Goal: Leave review/rating

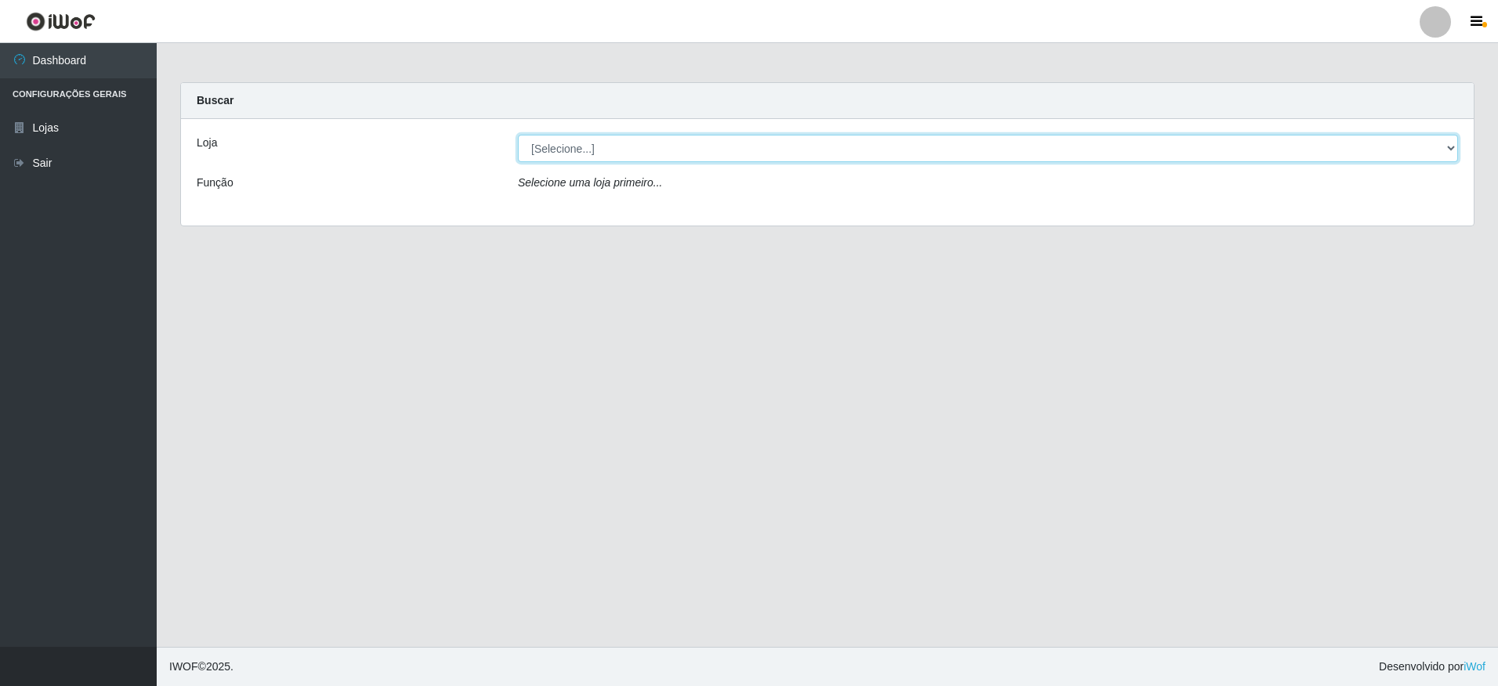
click at [592, 152] on select "[Selecione...] Extrabom - Loja 05 [GEOGRAPHIC_DATA]" at bounding box center [988, 148] width 940 height 27
select select "494"
click at [518, 135] on select "[Selecione...] Extrabom - Loja 05 [GEOGRAPHIC_DATA]" at bounding box center [988, 148] width 940 height 27
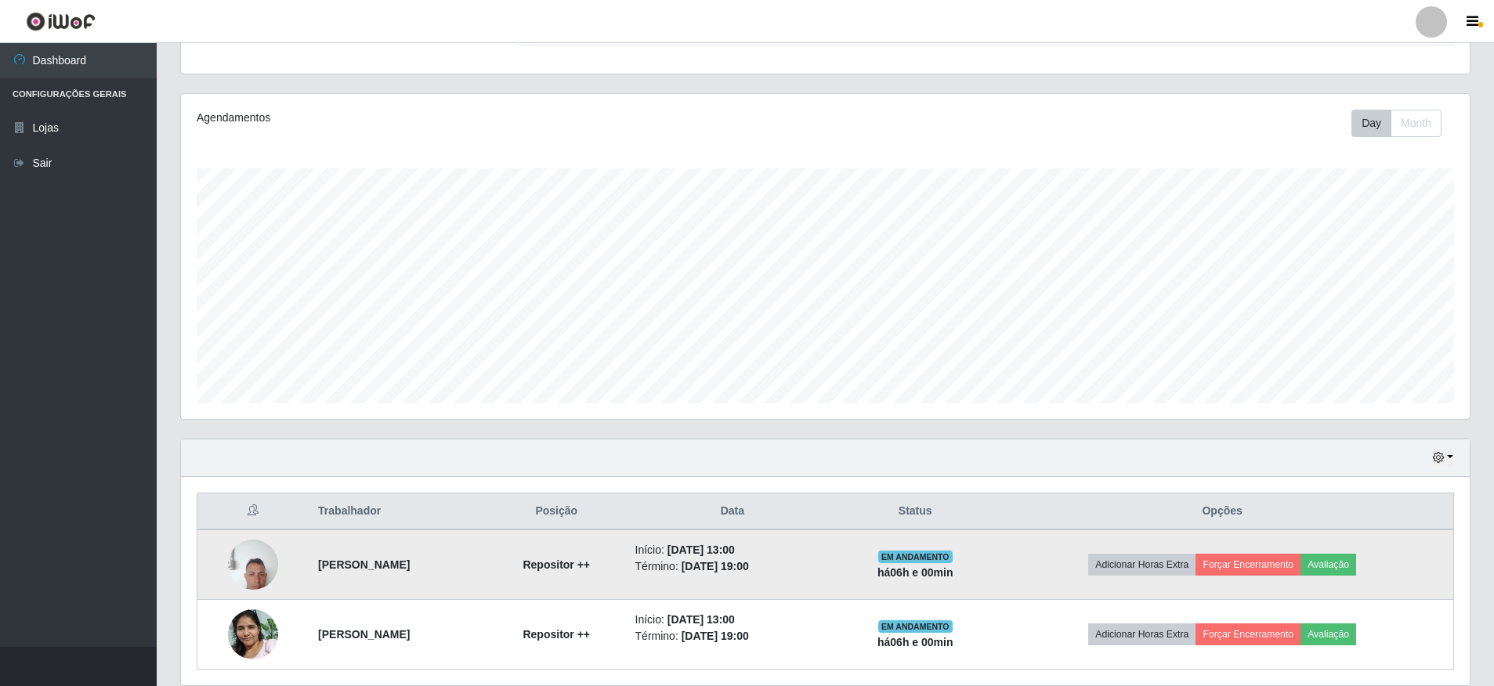
scroll to position [215, 0]
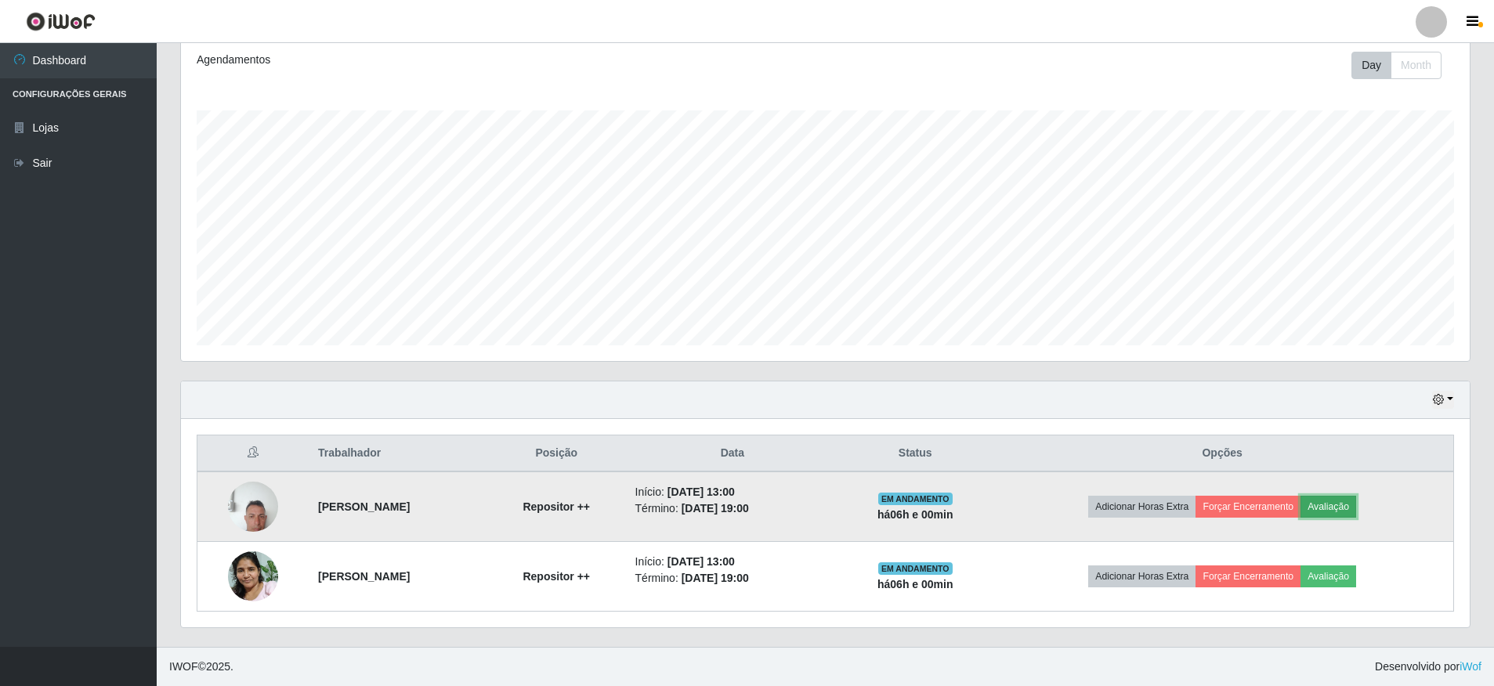
click at [1356, 509] on button "Avaliação" at bounding box center [1328, 507] width 56 height 22
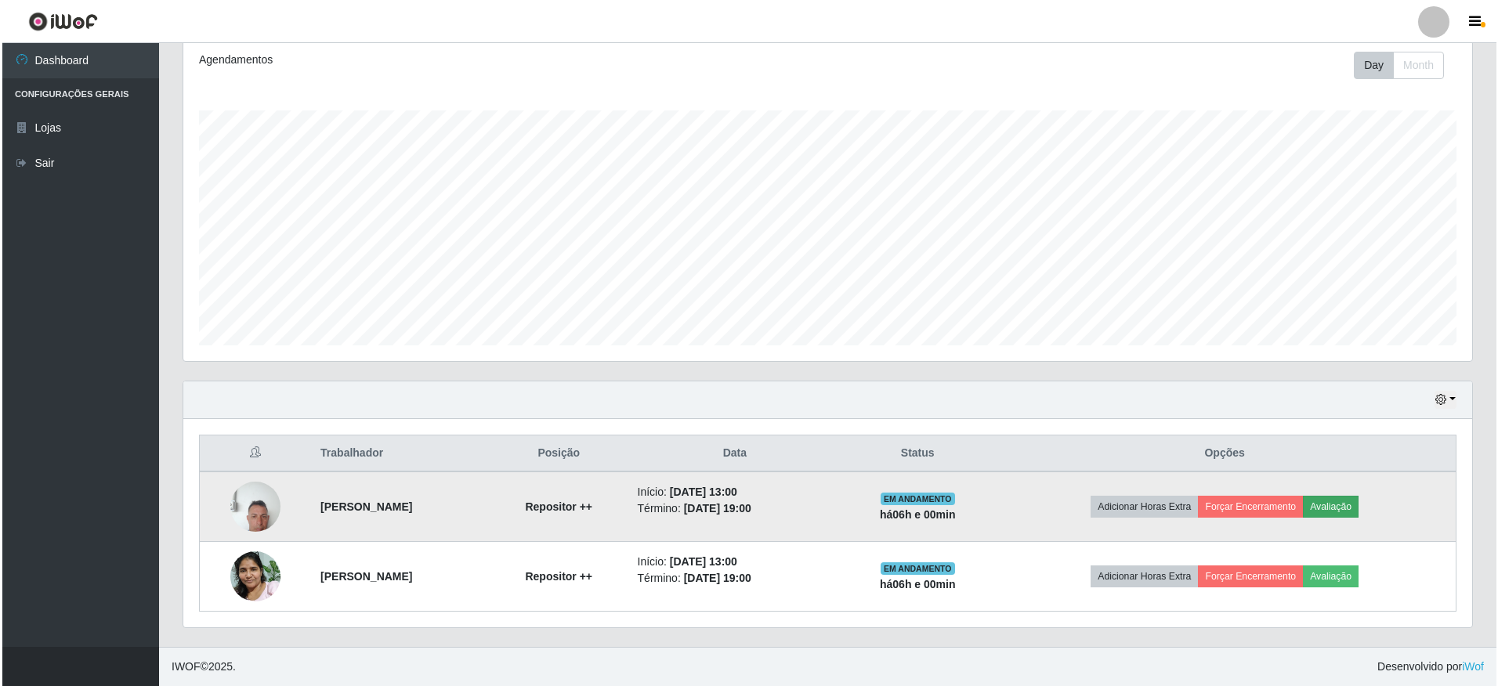
scroll to position [325, 1281]
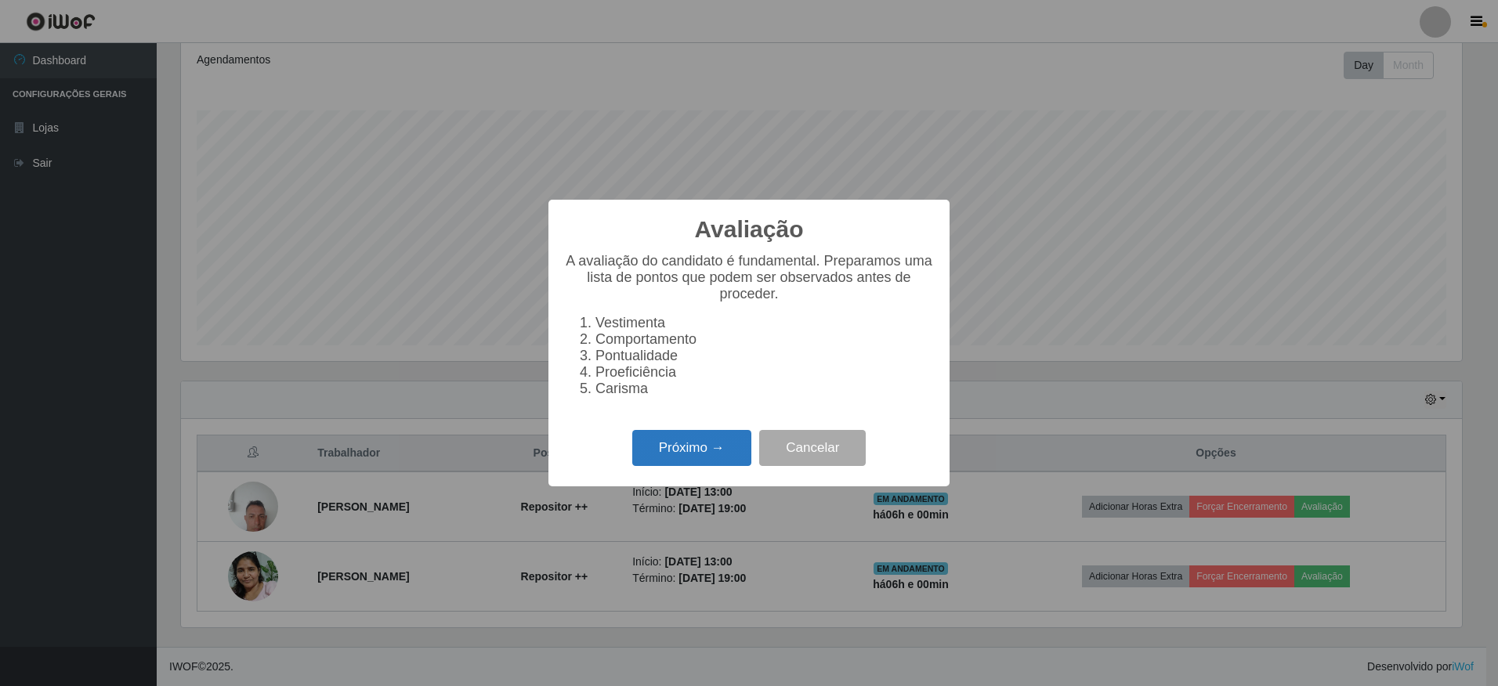
click at [732, 460] on button "Próximo →" at bounding box center [691, 448] width 119 height 37
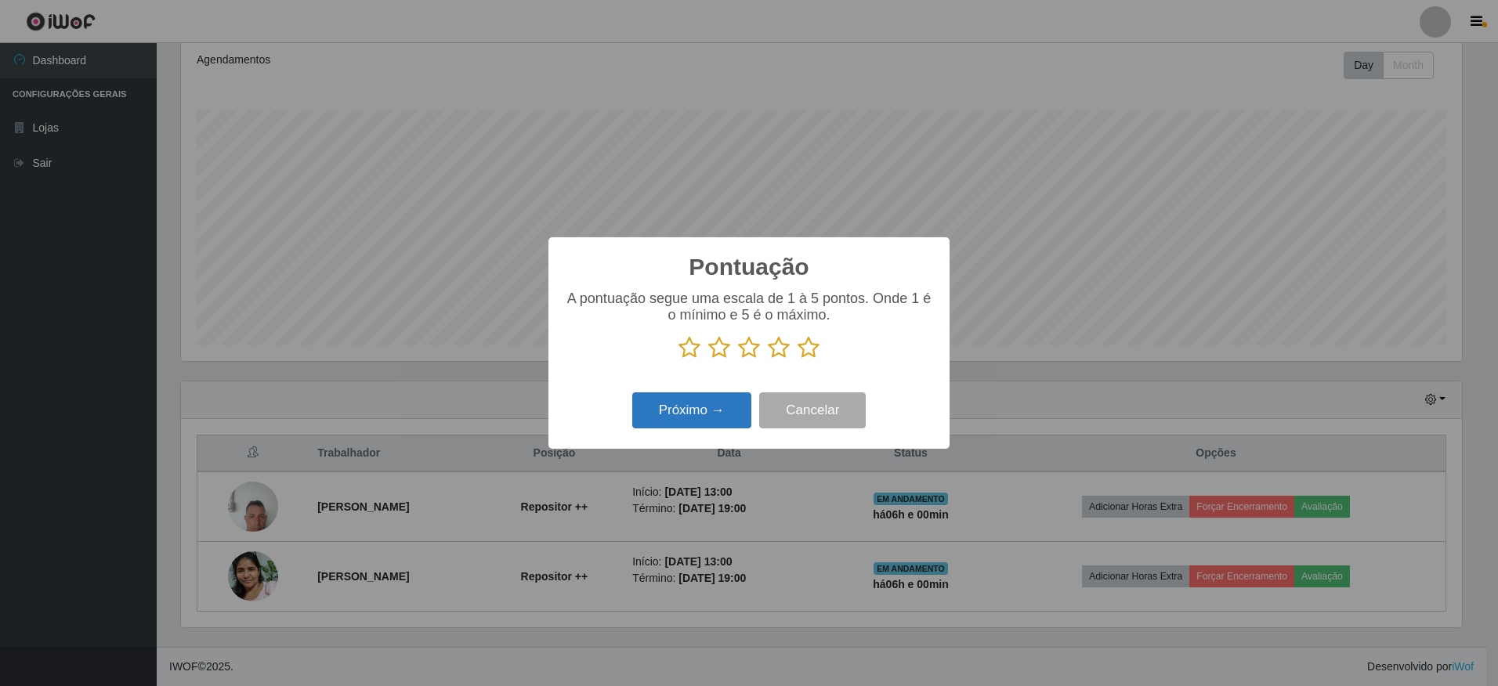
scroll to position [783005, 782049]
click at [812, 345] on icon at bounding box center [808, 347] width 22 height 23
click at [797, 360] on input "radio" at bounding box center [797, 360] width 0 height 0
click at [646, 418] on button "Próximo →" at bounding box center [691, 410] width 119 height 37
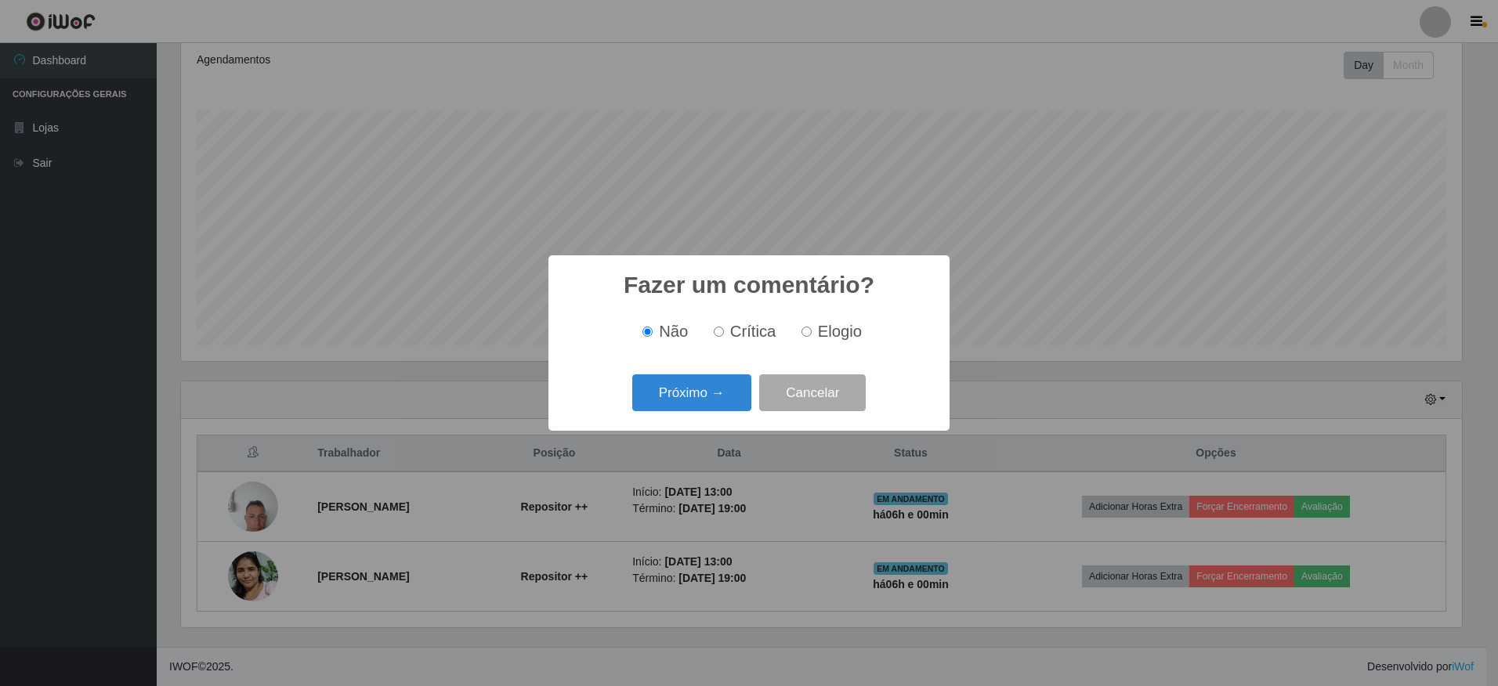
click at [809, 331] on input "Elogio" at bounding box center [806, 332] width 10 height 10
radio input "true"
click at [683, 403] on button "Próximo →" at bounding box center [691, 392] width 119 height 37
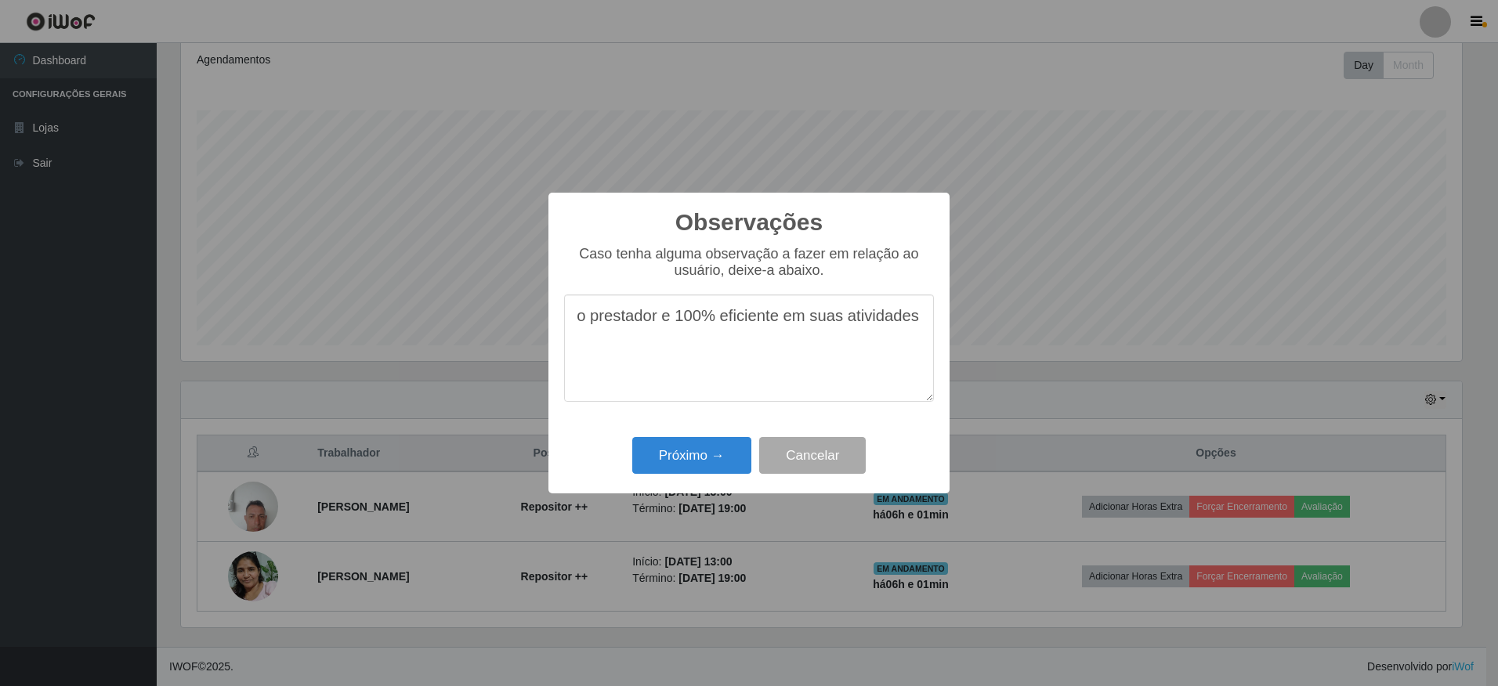
drag, startPoint x: 575, startPoint y: 325, endPoint x: 1076, endPoint y: 343, distance: 501.7
click at [1076, 343] on div "Observações × Caso tenha alguma observação a fazer em relação ao usuário, deixe…" at bounding box center [749, 343] width 1498 height 686
type textarea "o prestador e 100% eficiente em suas atividades"
click at [706, 476] on div "Próximo → Cancelar" at bounding box center [749, 455] width 370 height 45
drag, startPoint x: 736, startPoint y: 457, endPoint x: 762, endPoint y: 460, distance: 26.0
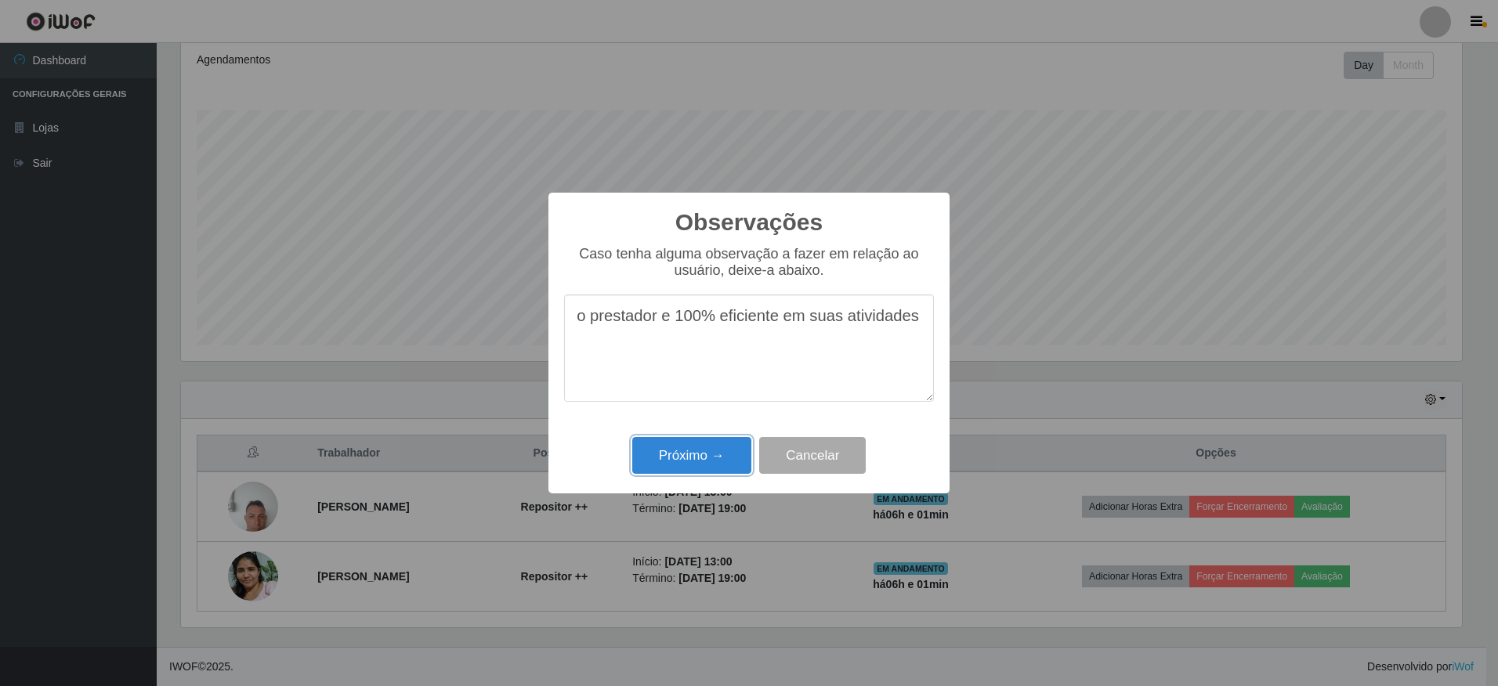
click at [736, 456] on button "Próximo →" at bounding box center [691, 455] width 119 height 37
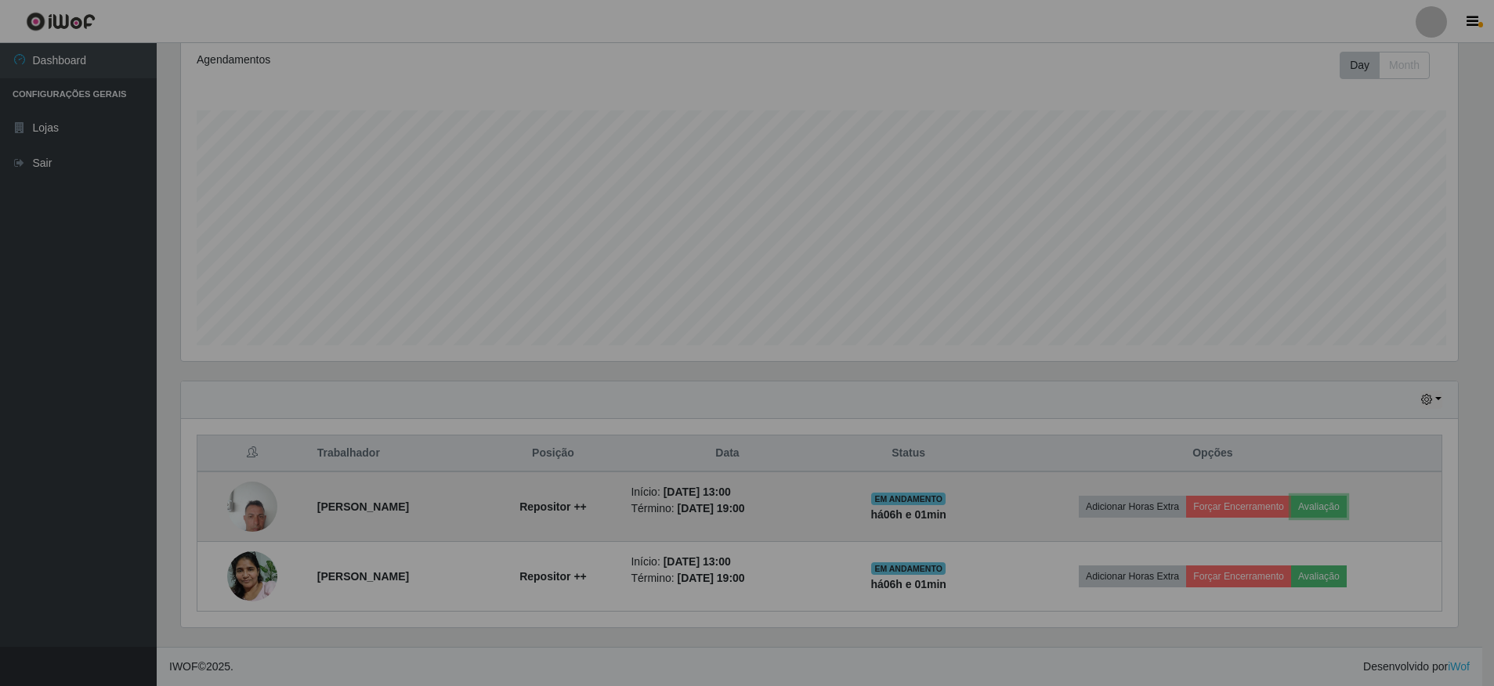
scroll to position [325, 1289]
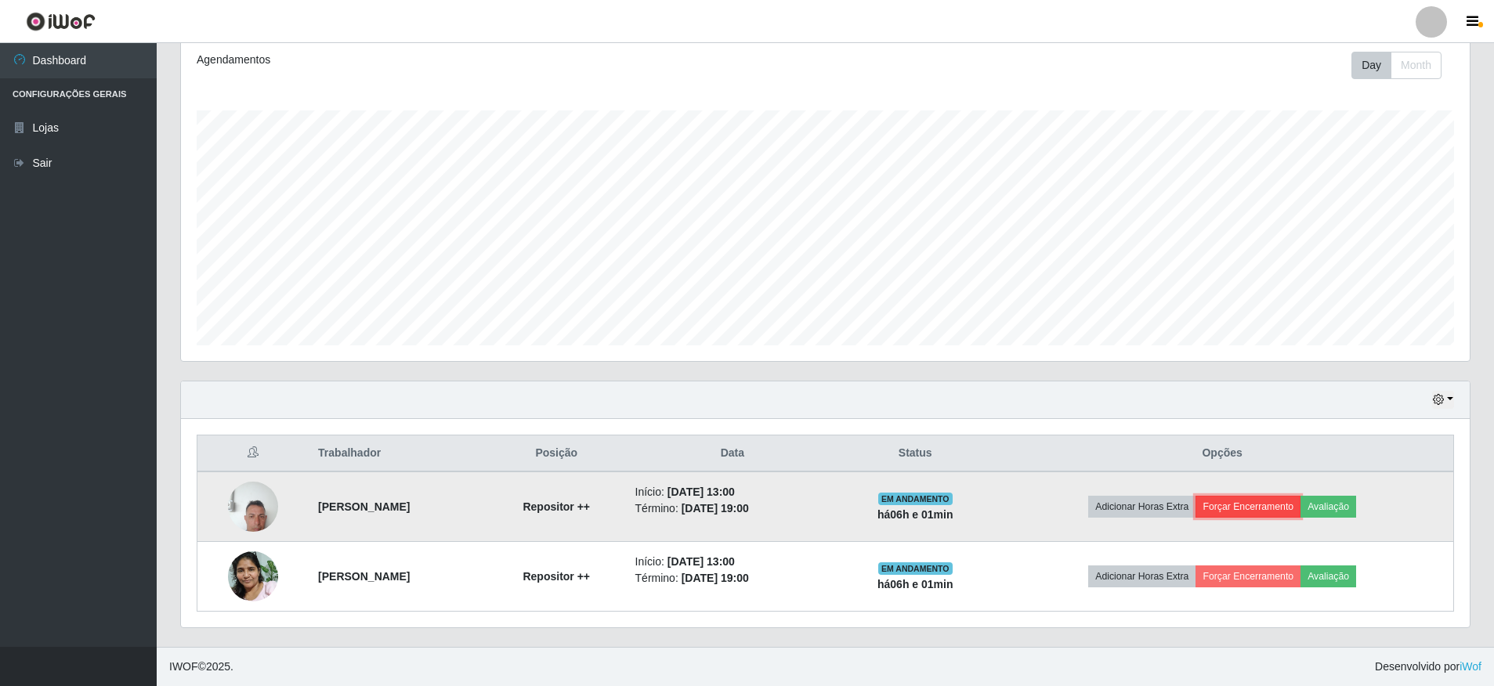
click at [1254, 508] on button "Forçar Encerramento" at bounding box center [1247, 507] width 105 height 22
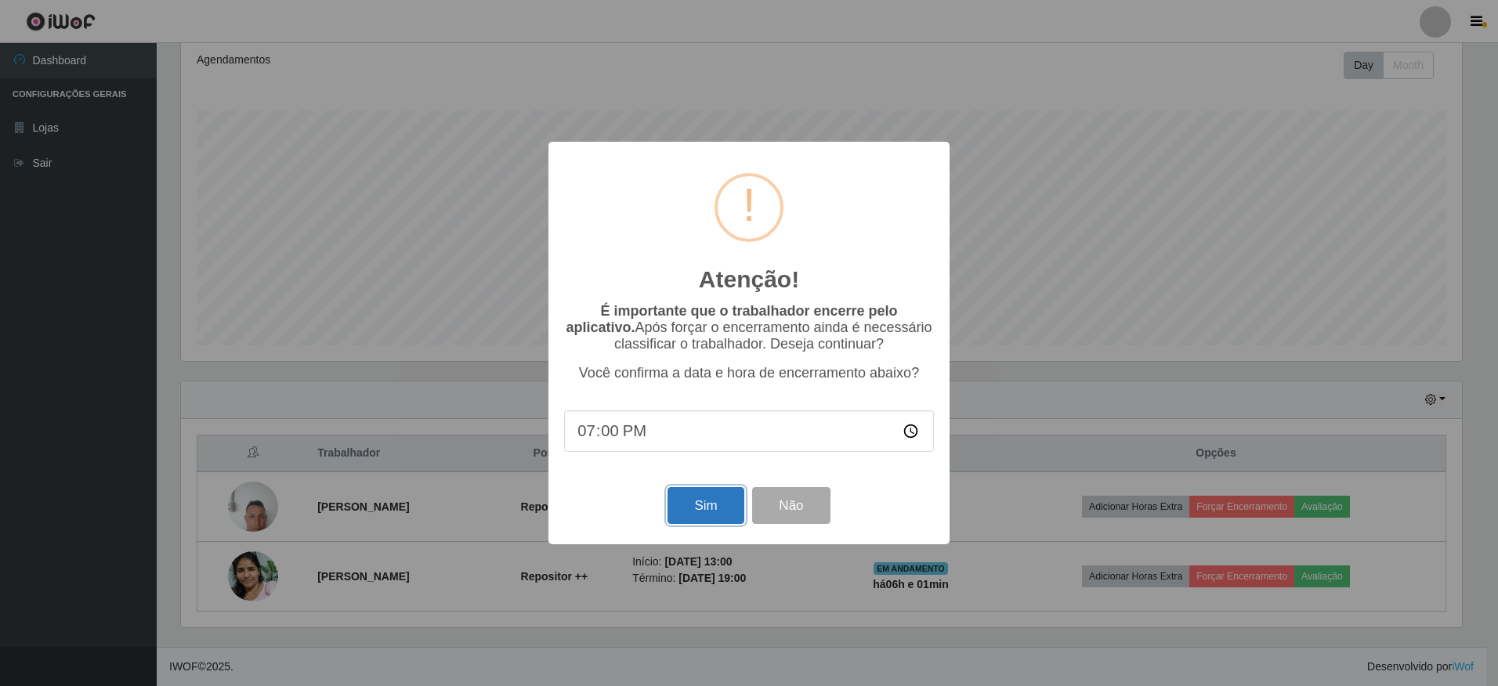
click at [695, 509] on button "Sim" at bounding box center [705, 505] width 76 height 37
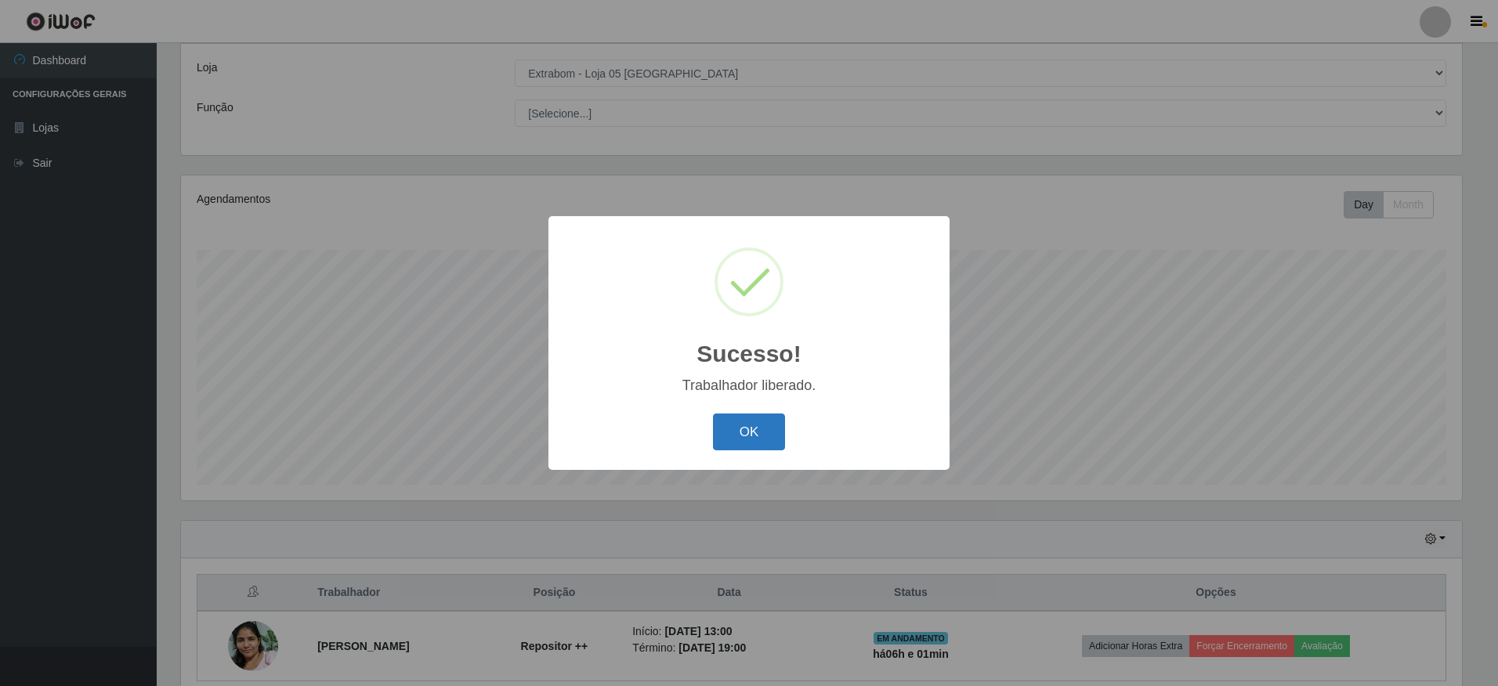
drag, startPoint x: 771, startPoint y: 431, endPoint x: 933, endPoint y: 480, distance: 169.5
click at [773, 432] on button "OK" at bounding box center [749, 432] width 73 height 37
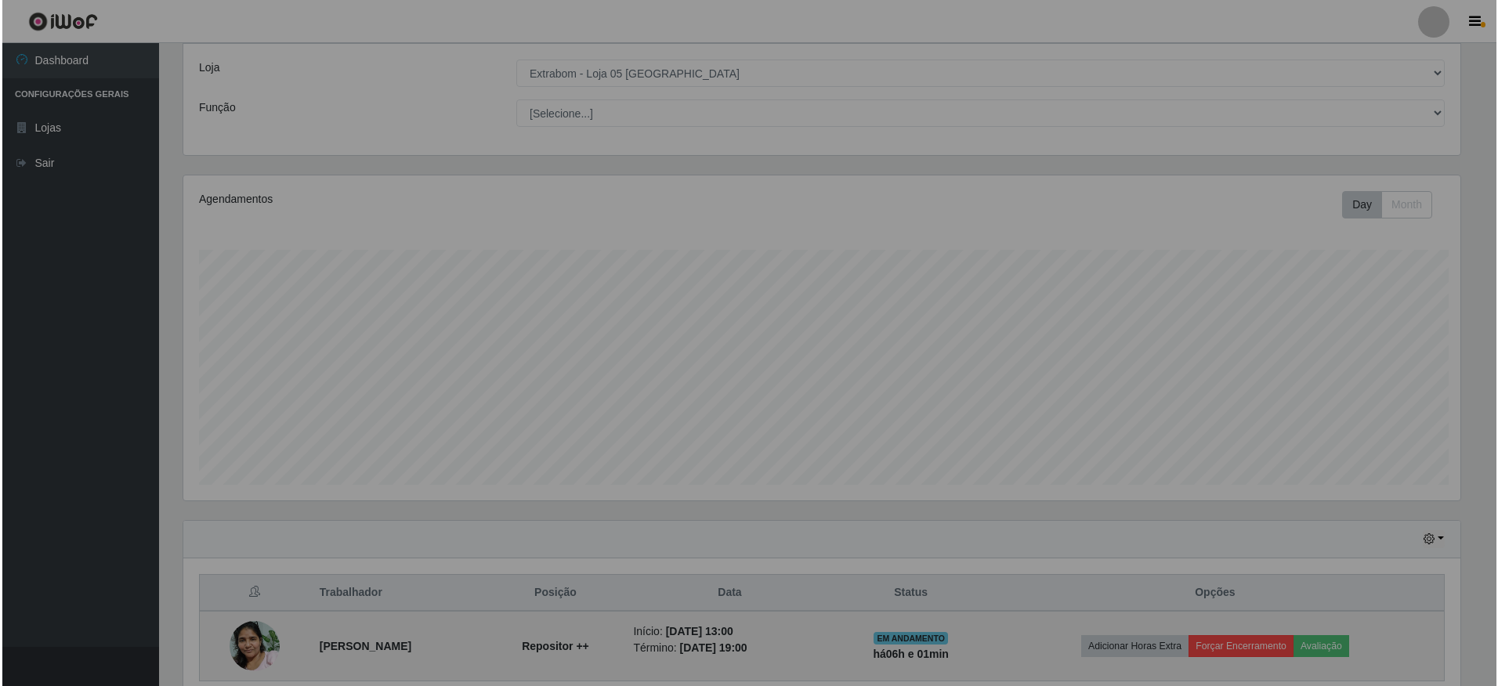
scroll to position [325, 1289]
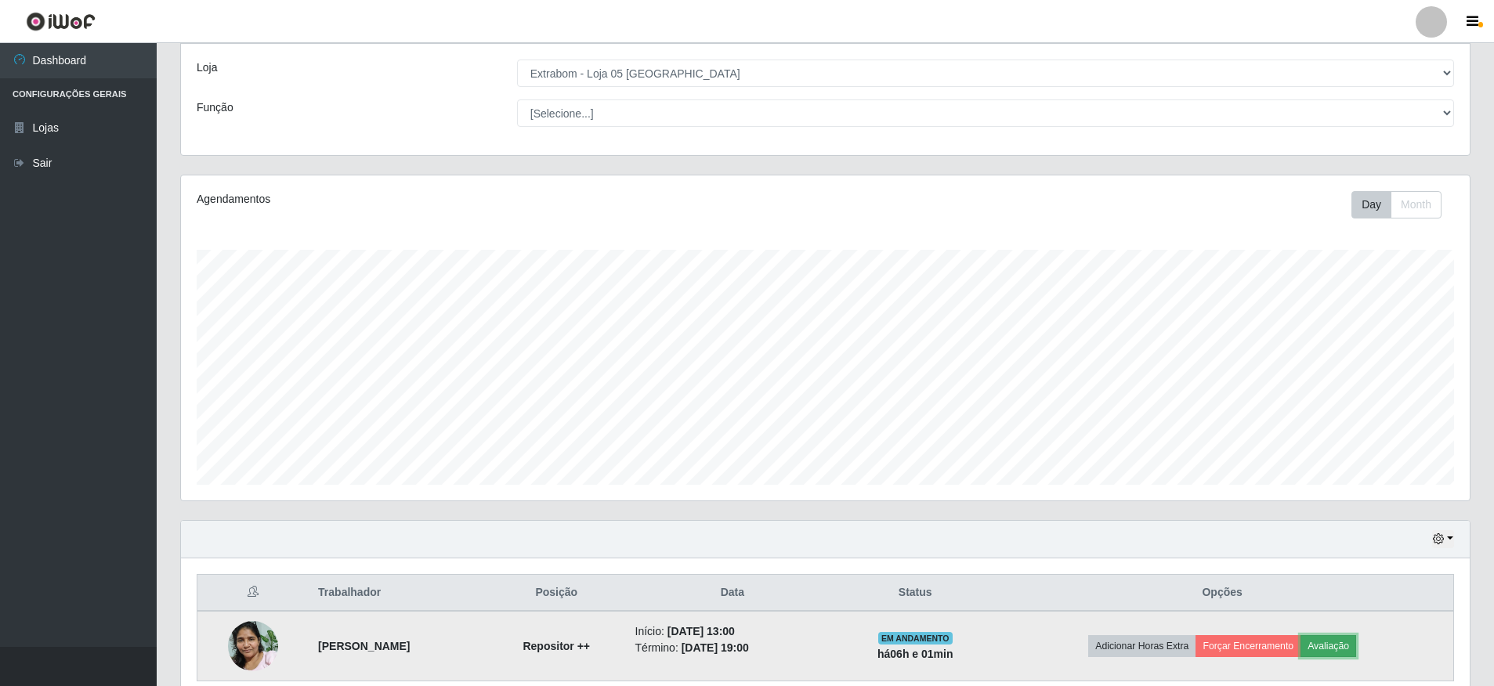
click at [1343, 651] on button "Avaliação" at bounding box center [1328, 646] width 56 height 22
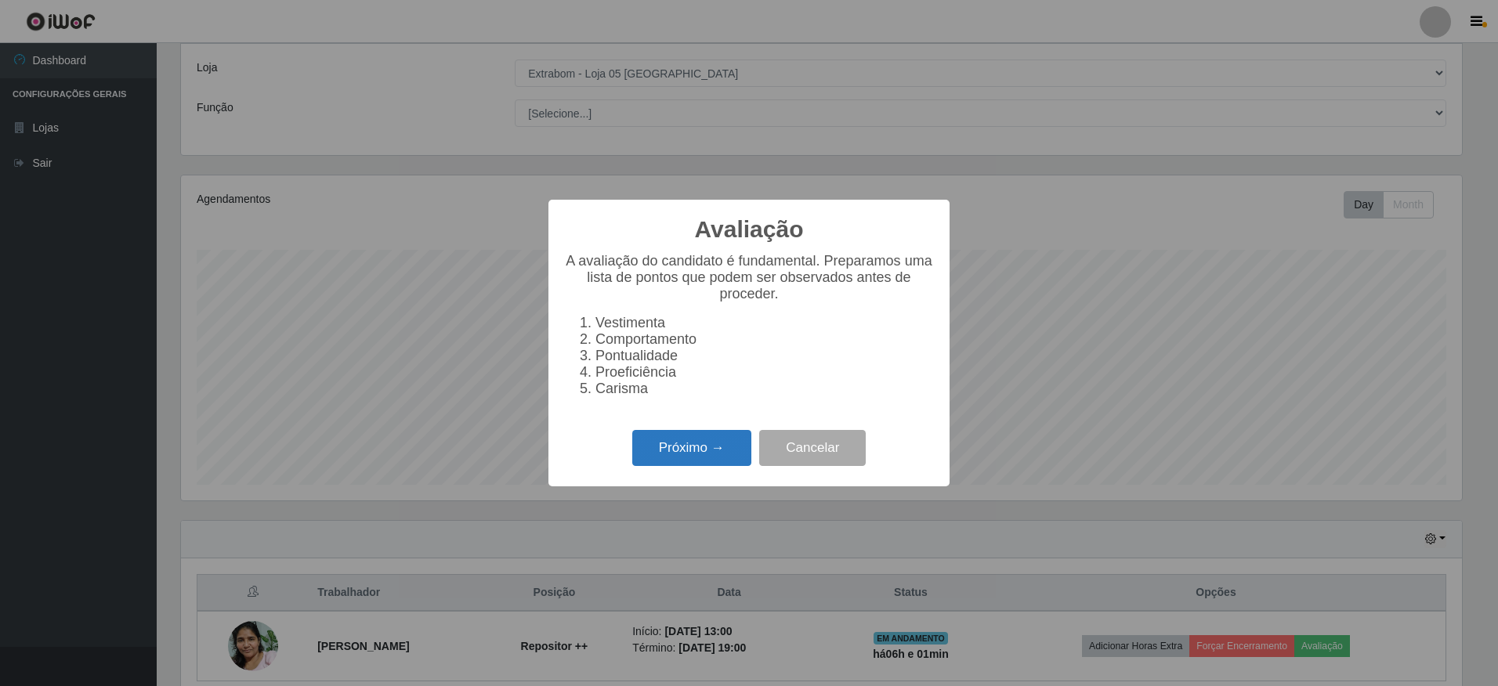
click at [675, 467] on button "Próximo →" at bounding box center [691, 448] width 119 height 37
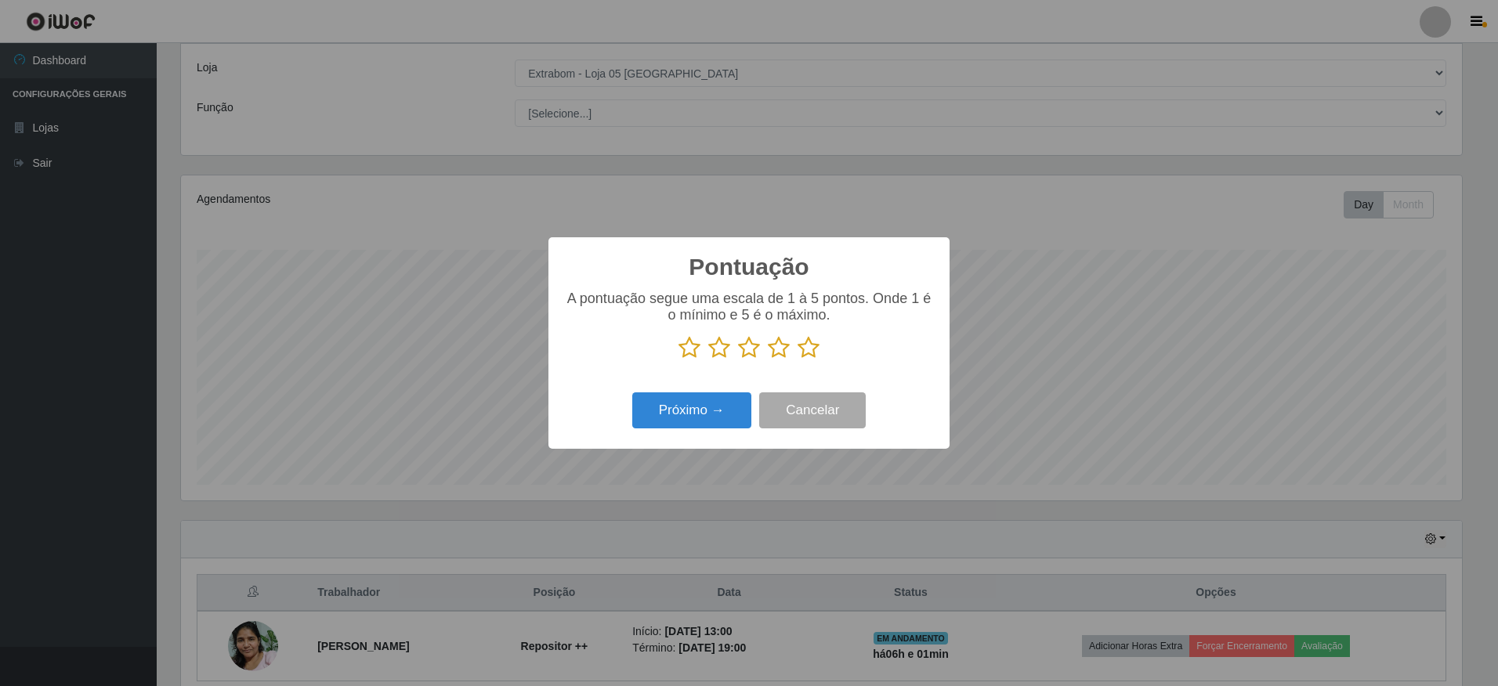
click at [817, 346] on icon at bounding box center [808, 347] width 22 height 23
click at [797, 360] on input "radio" at bounding box center [797, 360] width 0 height 0
click at [670, 417] on button "Próximo →" at bounding box center [691, 410] width 119 height 37
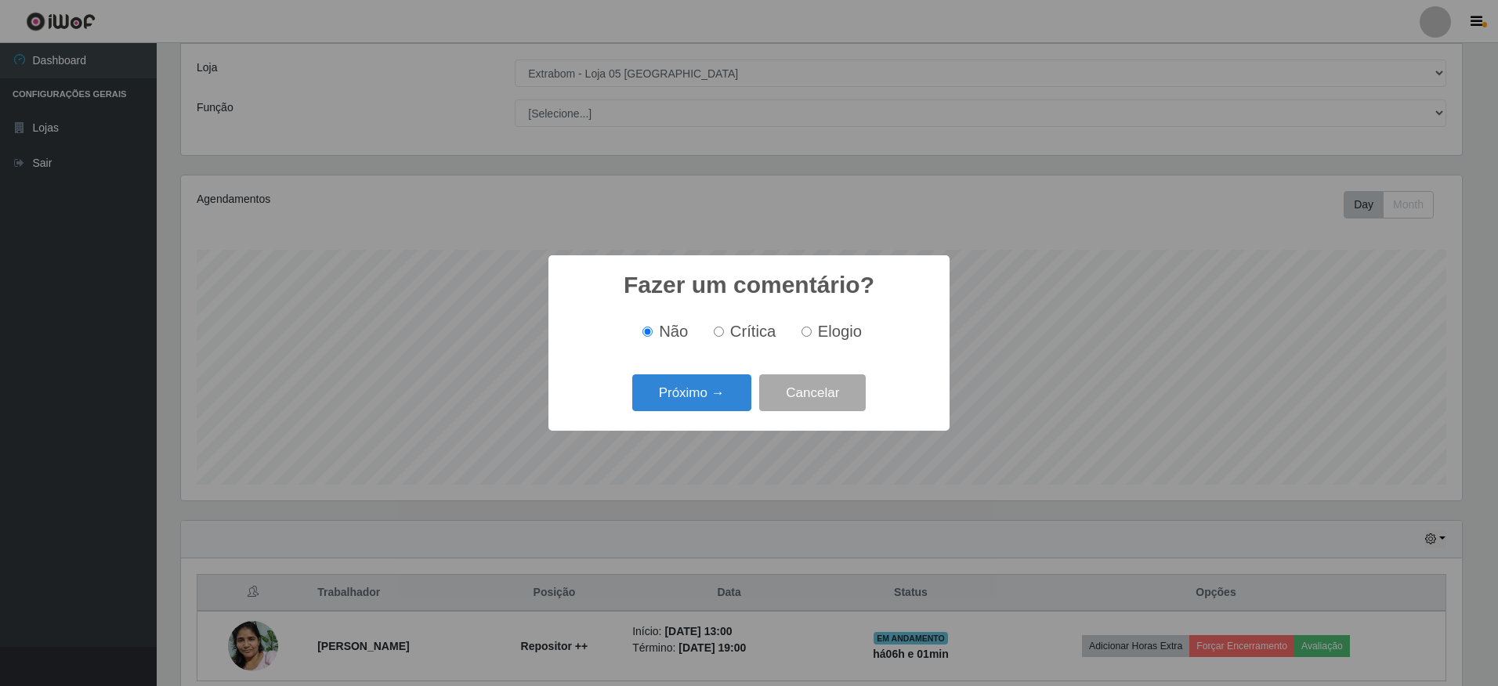
click at [812, 334] on label "Elogio" at bounding box center [828, 332] width 67 height 18
click at [812, 334] on input "Elogio" at bounding box center [806, 332] width 10 height 10
radio input "true"
click at [707, 396] on button "Próximo →" at bounding box center [691, 392] width 119 height 37
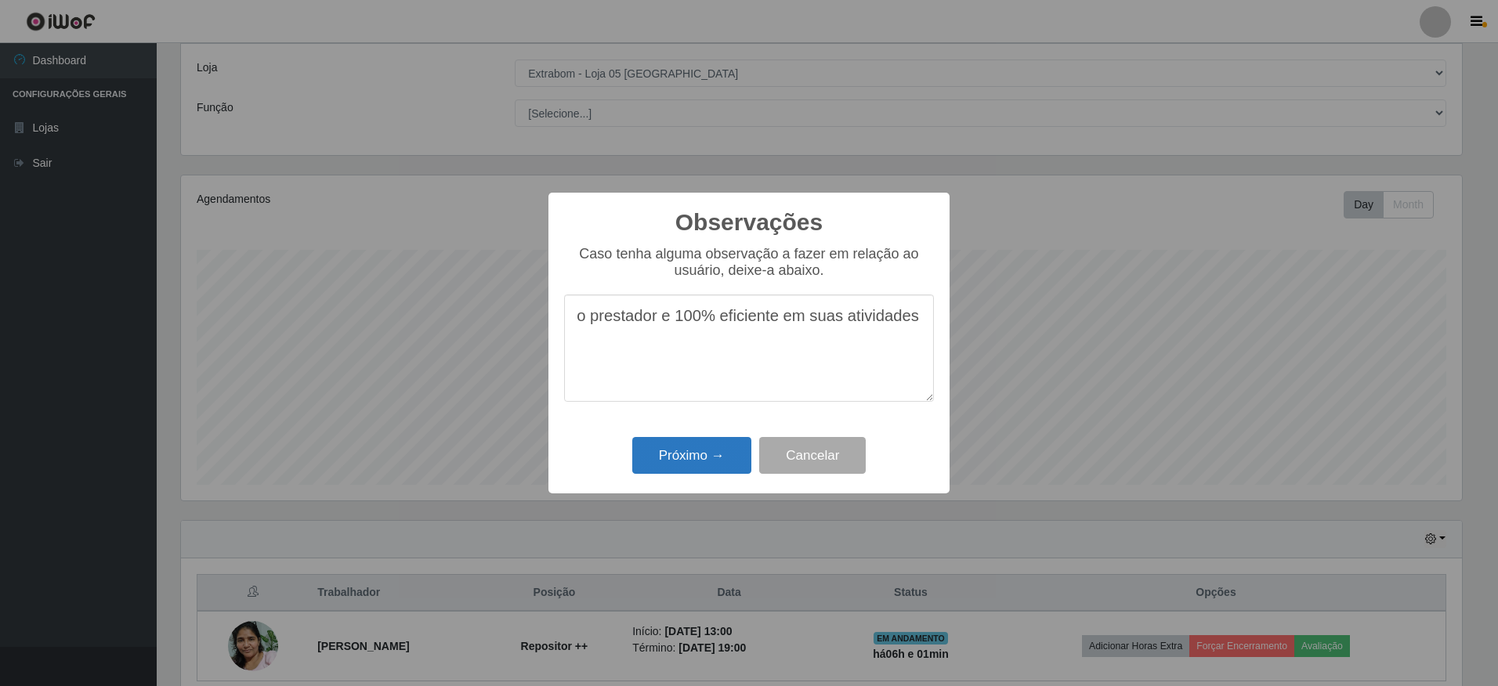
type textarea "o prestador e 100% eficiente em suas atividades"
click at [715, 451] on button "Próximo →" at bounding box center [691, 455] width 119 height 37
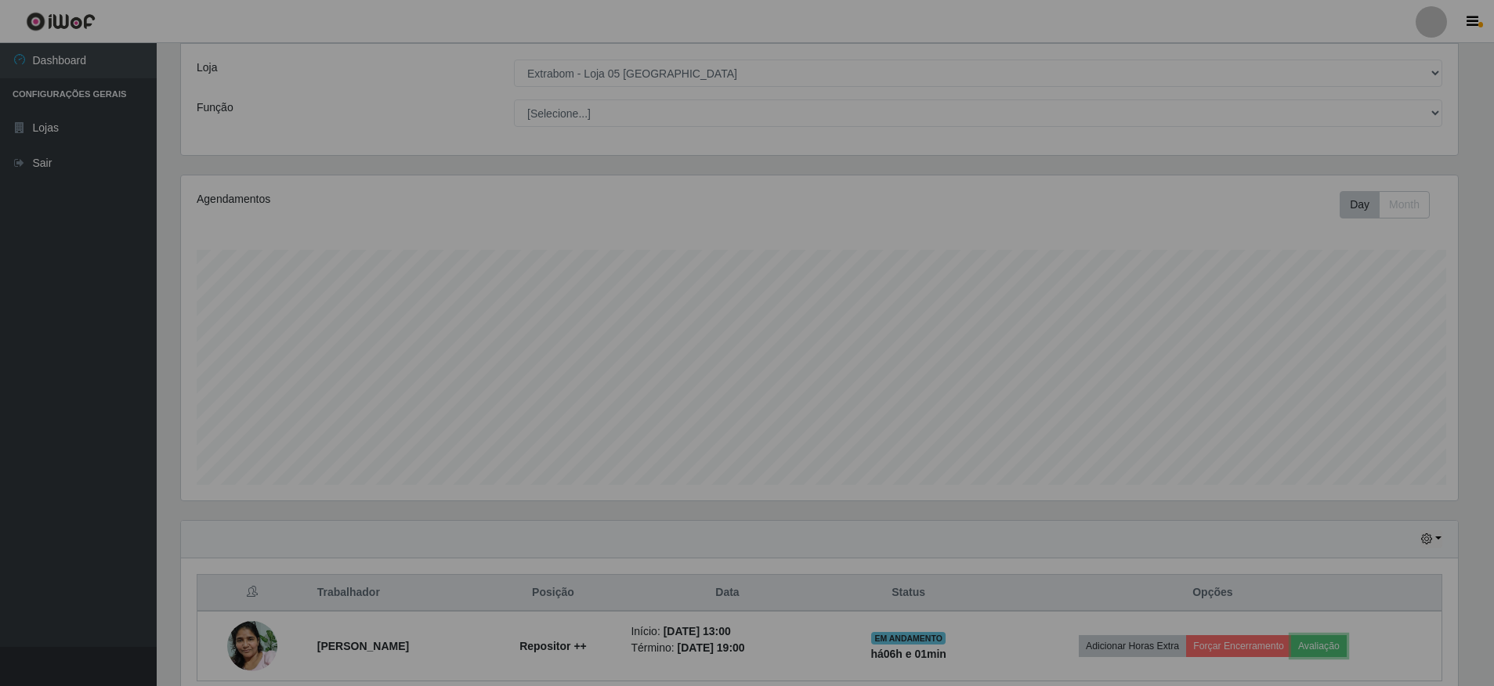
scroll to position [325, 1289]
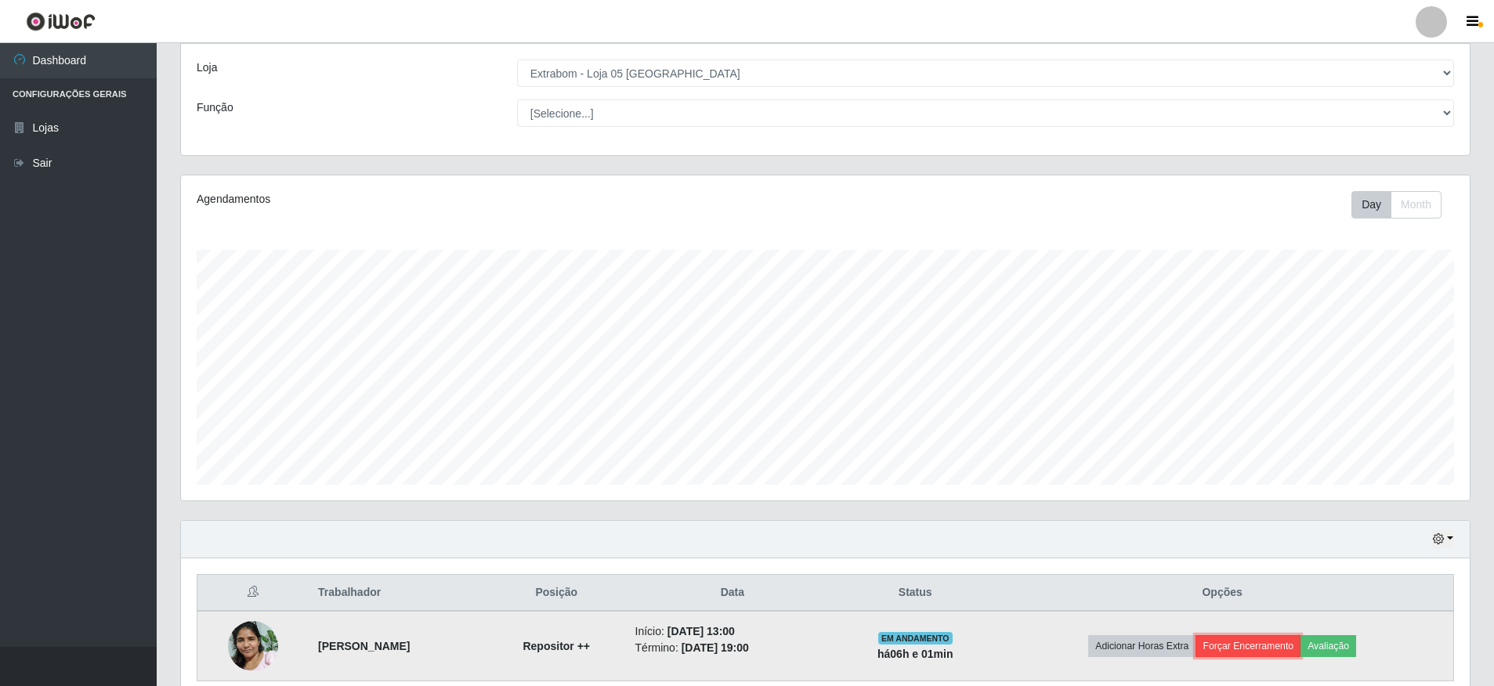
click at [1254, 649] on button "Forçar Encerramento" at bounding box center [1247, 646] width 105 height 22
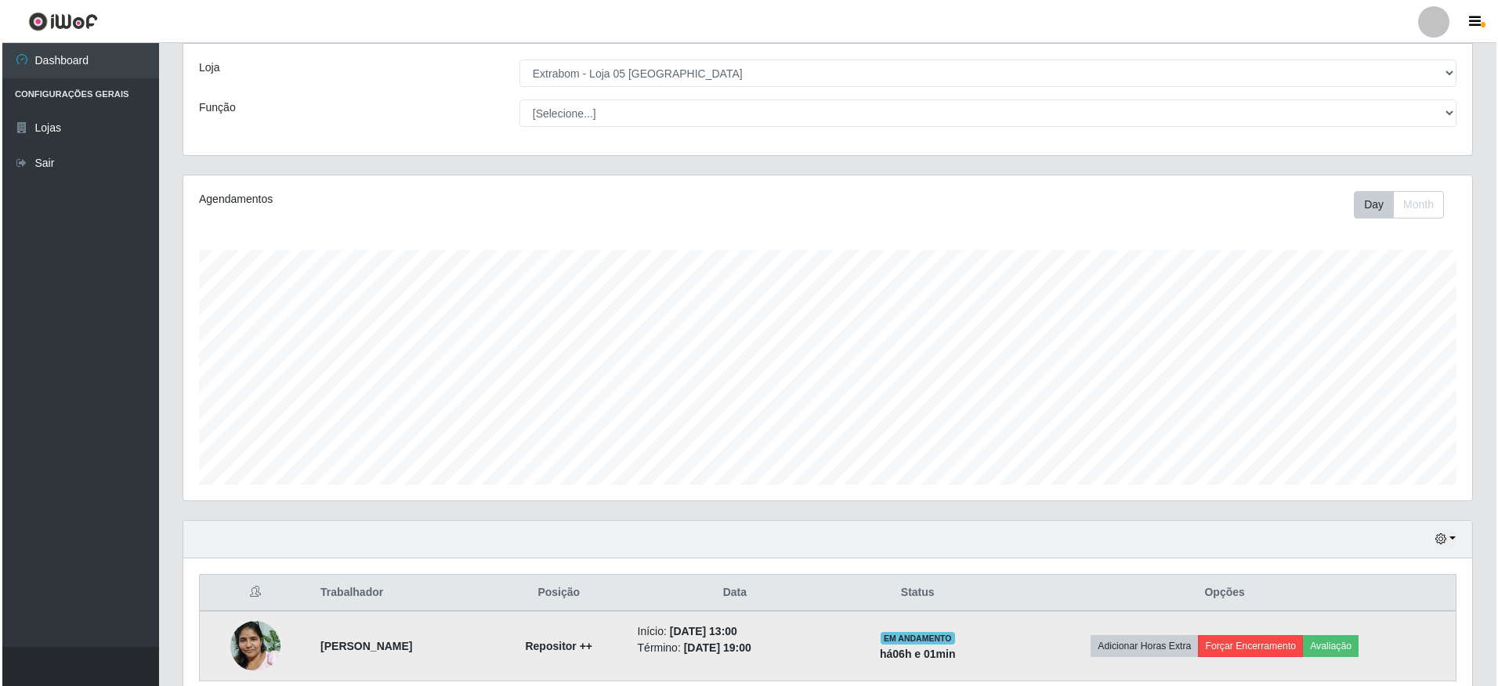
scroll to position [325, 1281]
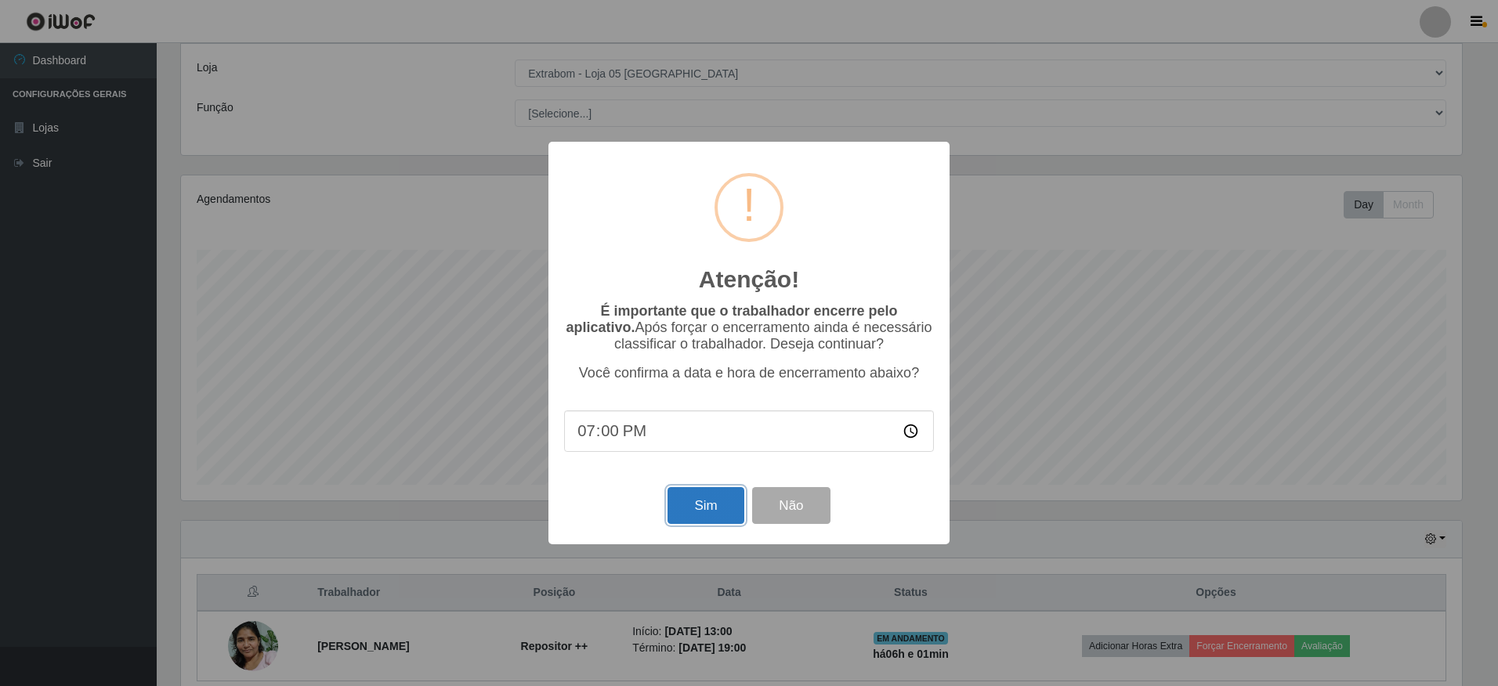
click at [687, 501] on button "Sim" at bounding box center [705, 505] width 76 height 37
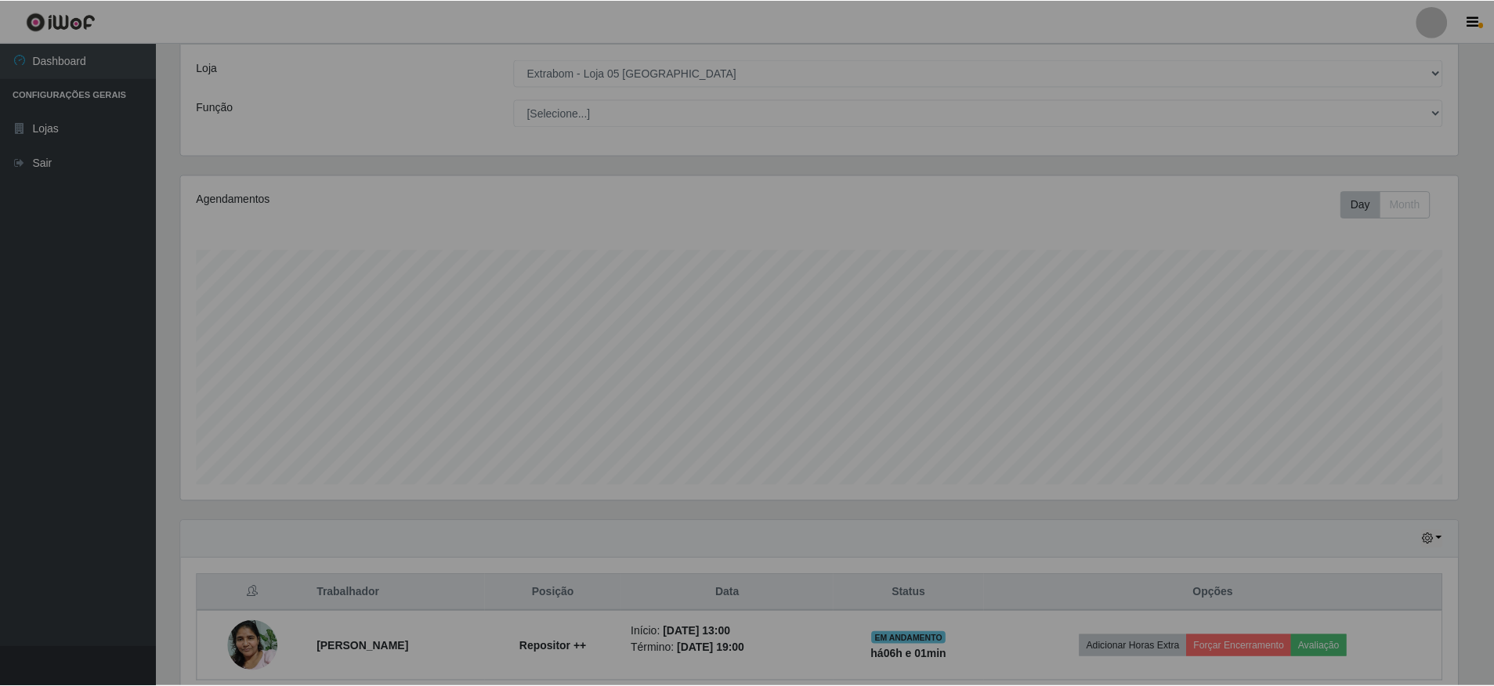
scroll to position [0, 0]
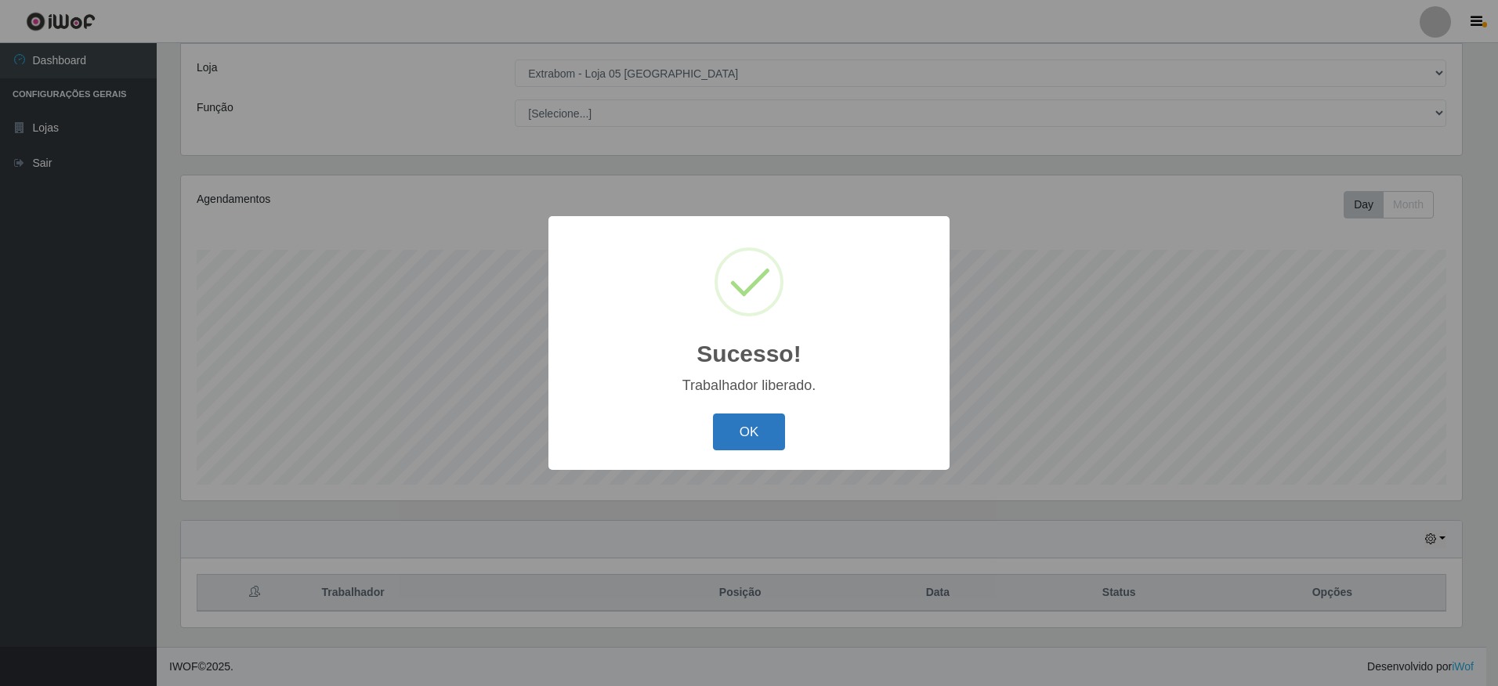
click at [728, 443] on button "OK" at bounding box center [749, 432] width 73 height 37
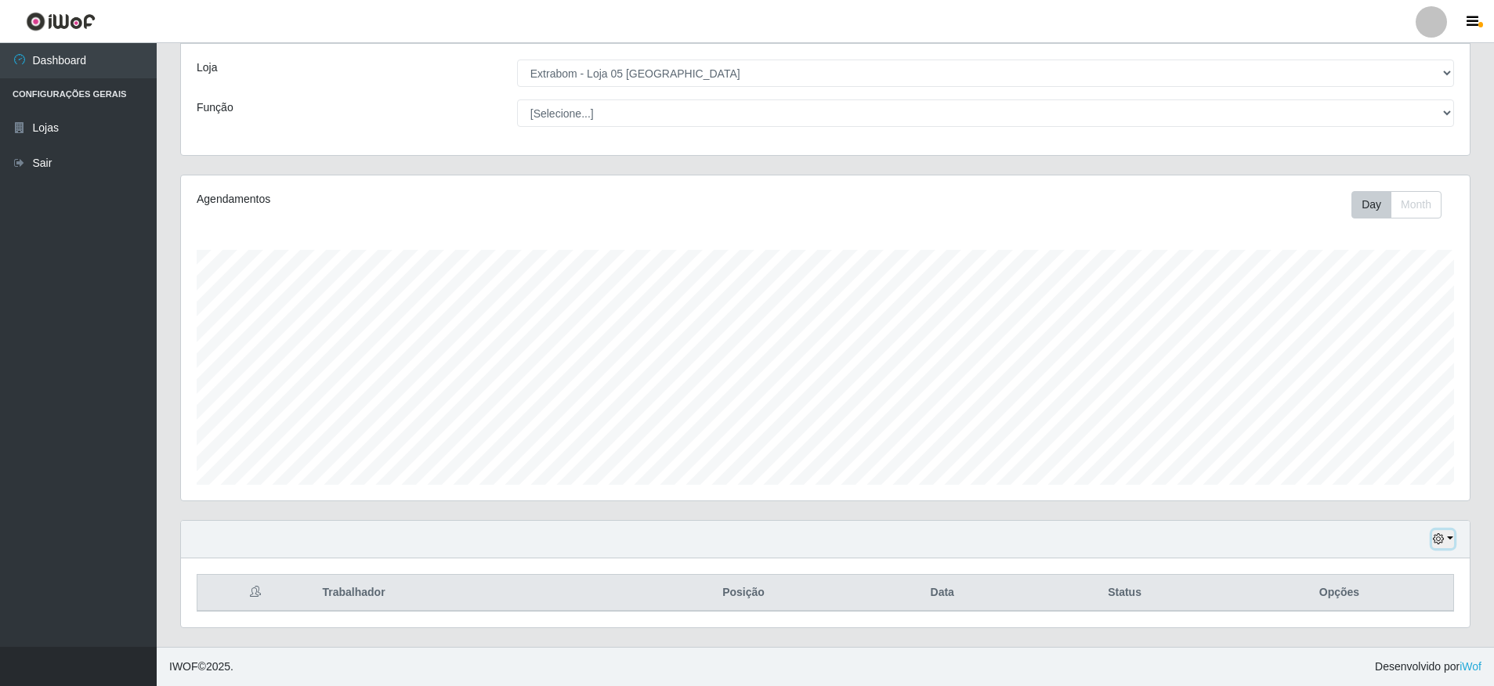
click at [1442, 535] on icon "button" at bounding box center [1438, 538] width 11 height 11
click at [1445, 541] on button "button" at bounding box center [1443, 539] width 22 height 18
click at [1448, 540] on button "button" at bounding box center [1443, 539] width 22 height 18
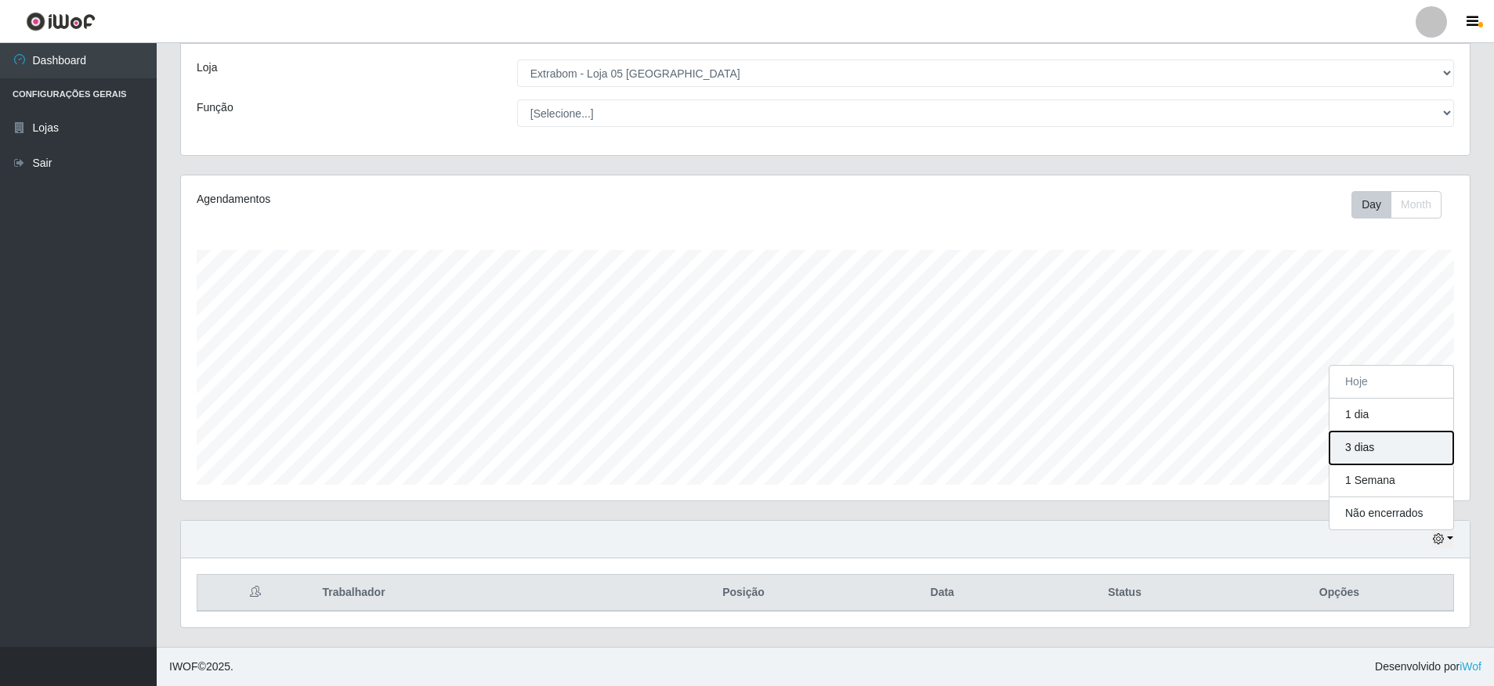
click at [1381, 441] on button "3 dias" at bounding box center [1391, 448] width 124 height 33
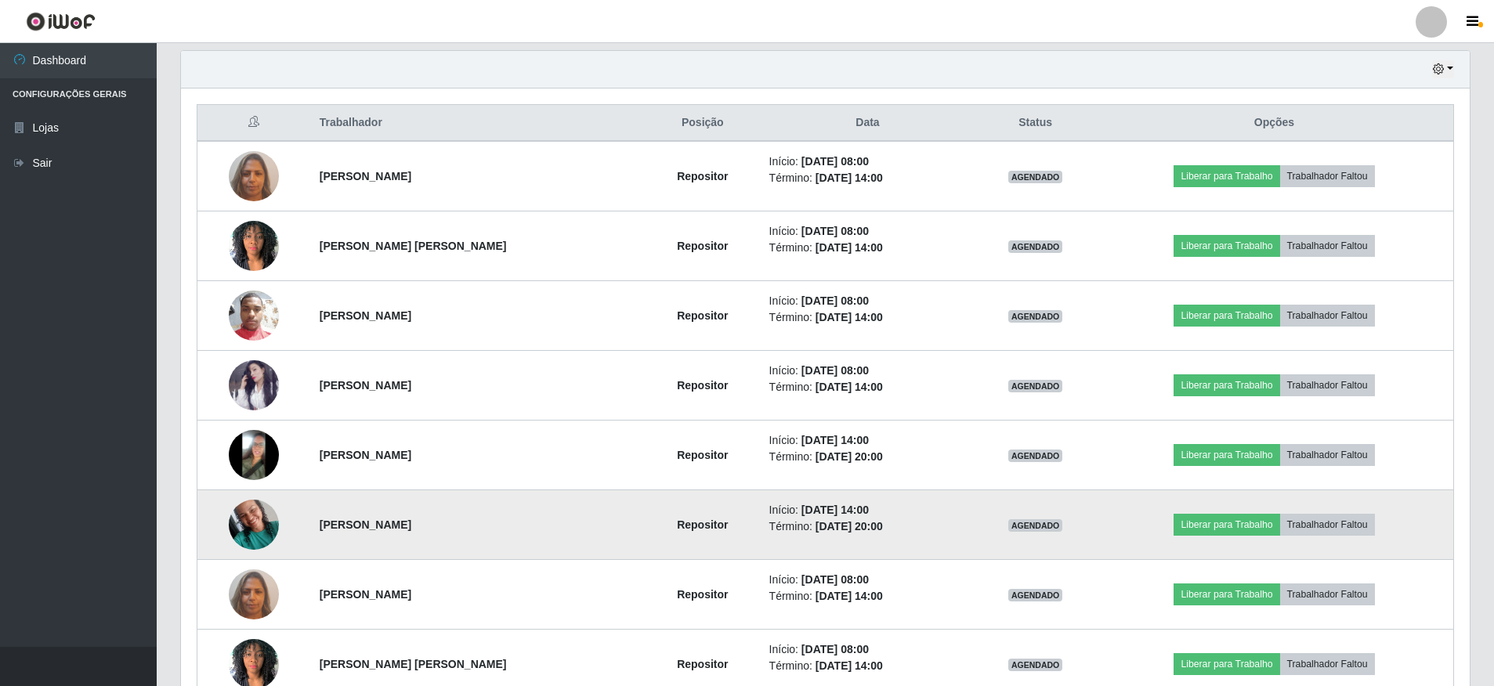
scroll to position [624, 0]
